Goal: Browse casually

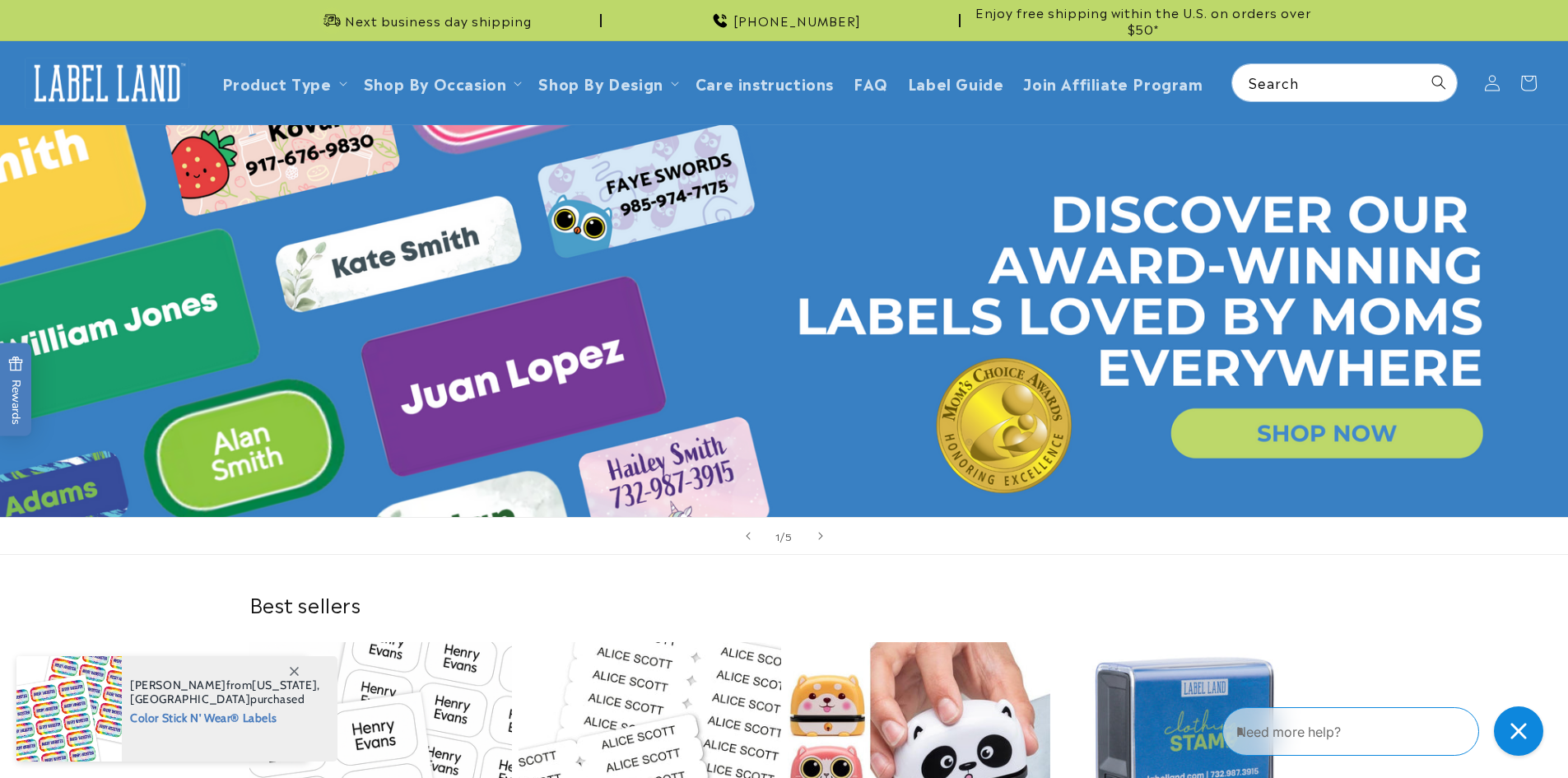
click at [105, 82] on img at bounding box center [107, 82] width 165 height 51
